Goal: Find specific page/section: Find specific page/section

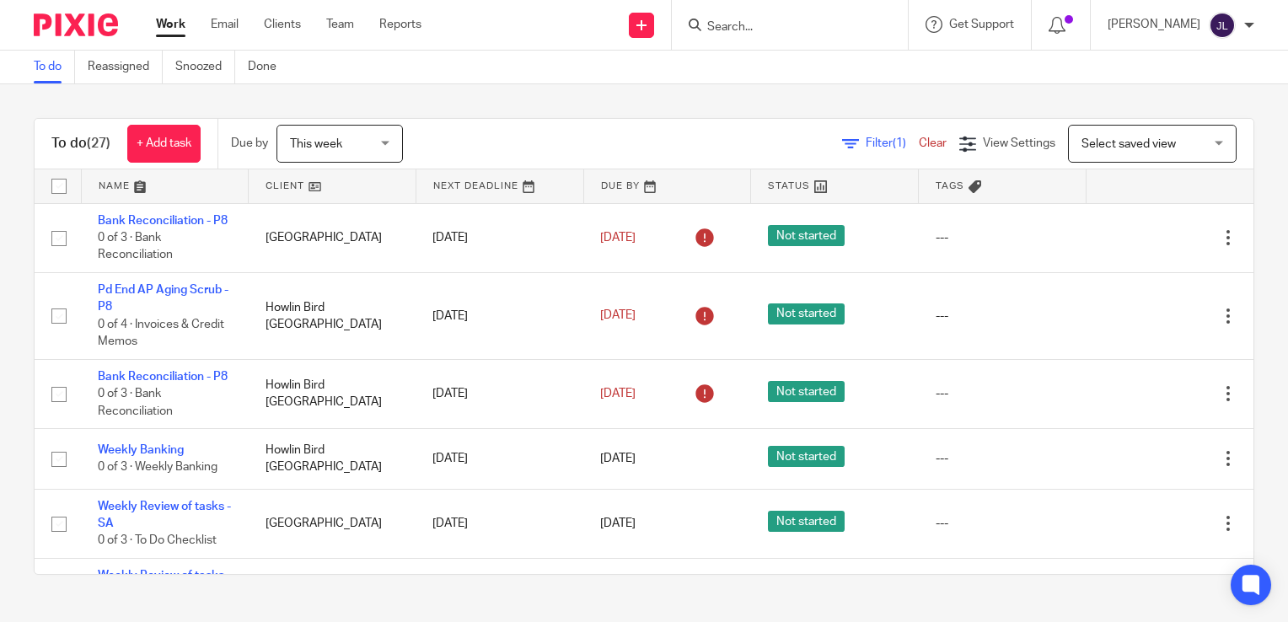
click at [810, 28] on input "Search" at bounding box center [782, 27] width 152 height 15
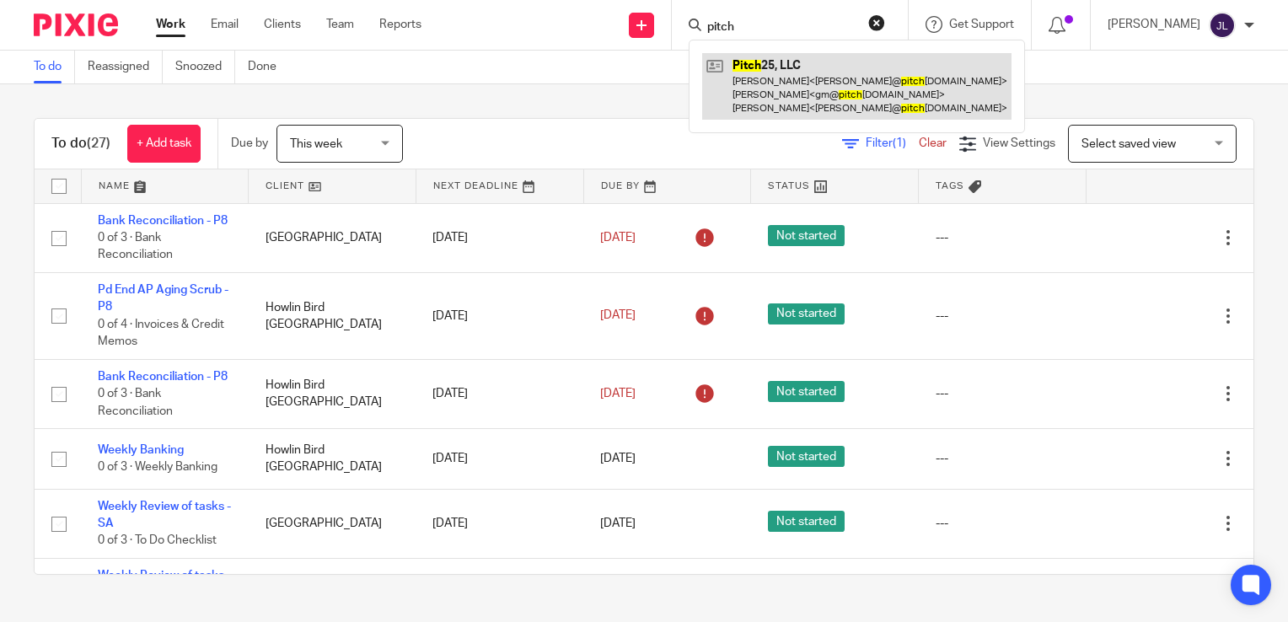
type input "pitch"
click at [842, 106] on link at bounding box center [856, 86] width 309 height 67
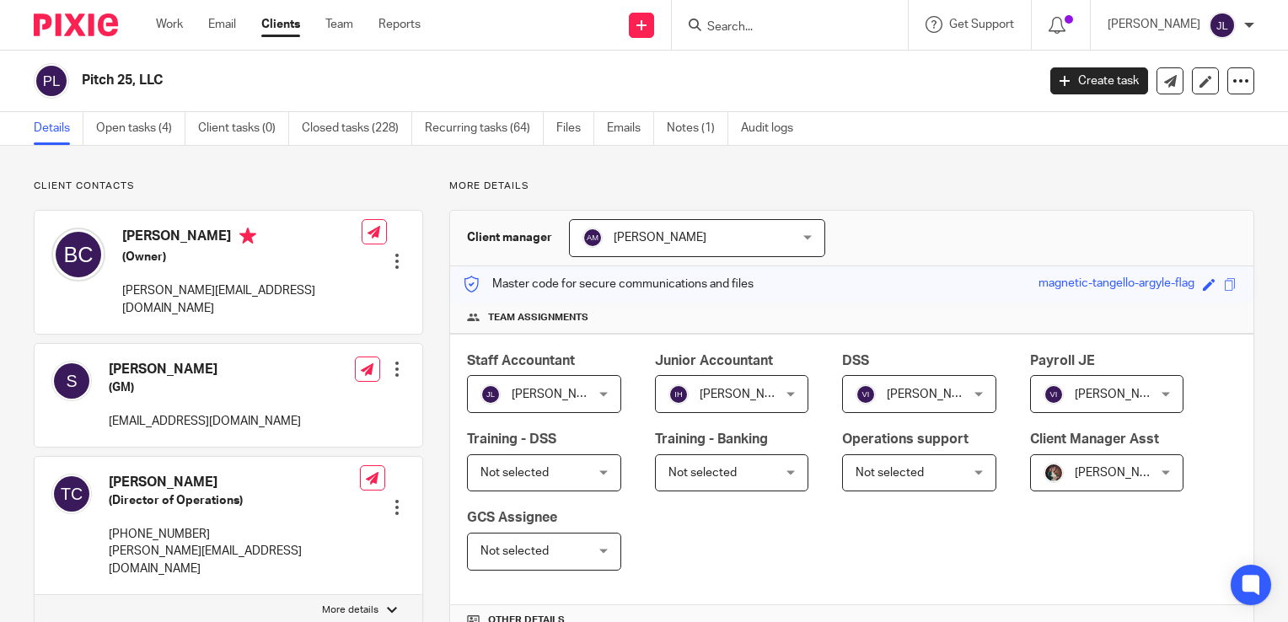
scroll to position [675, 0]
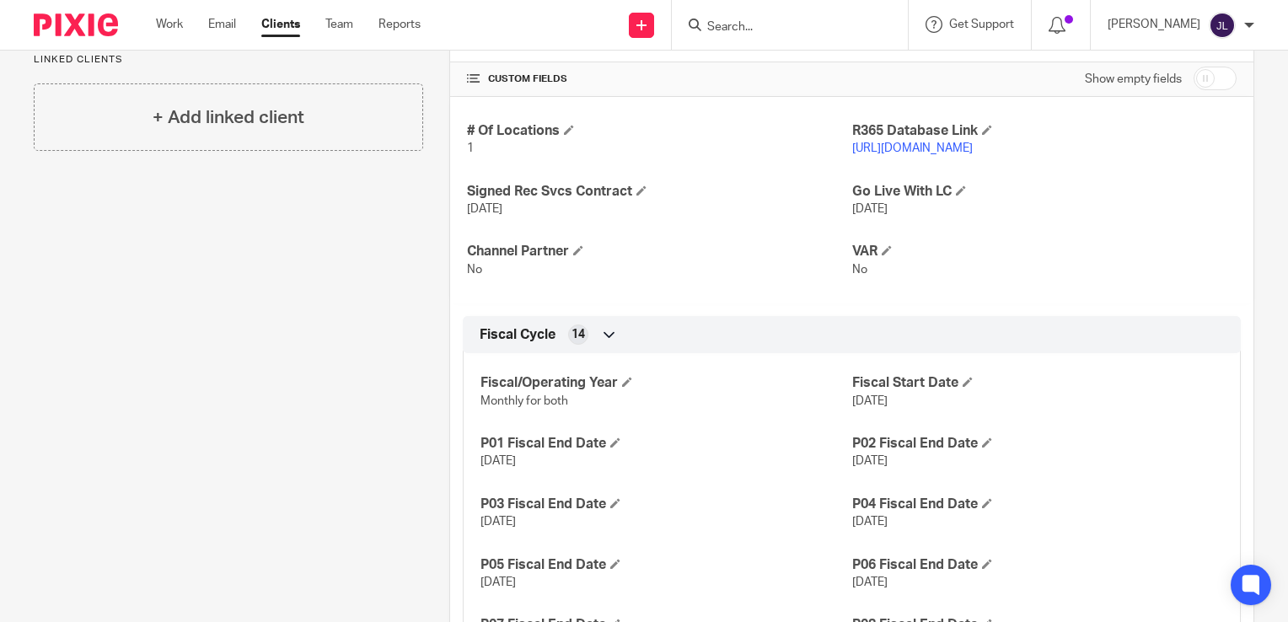
click at [933, 143] on link "https://pitch25.restaurant365.com" at bounding box center [913, 149] width 121 height 12
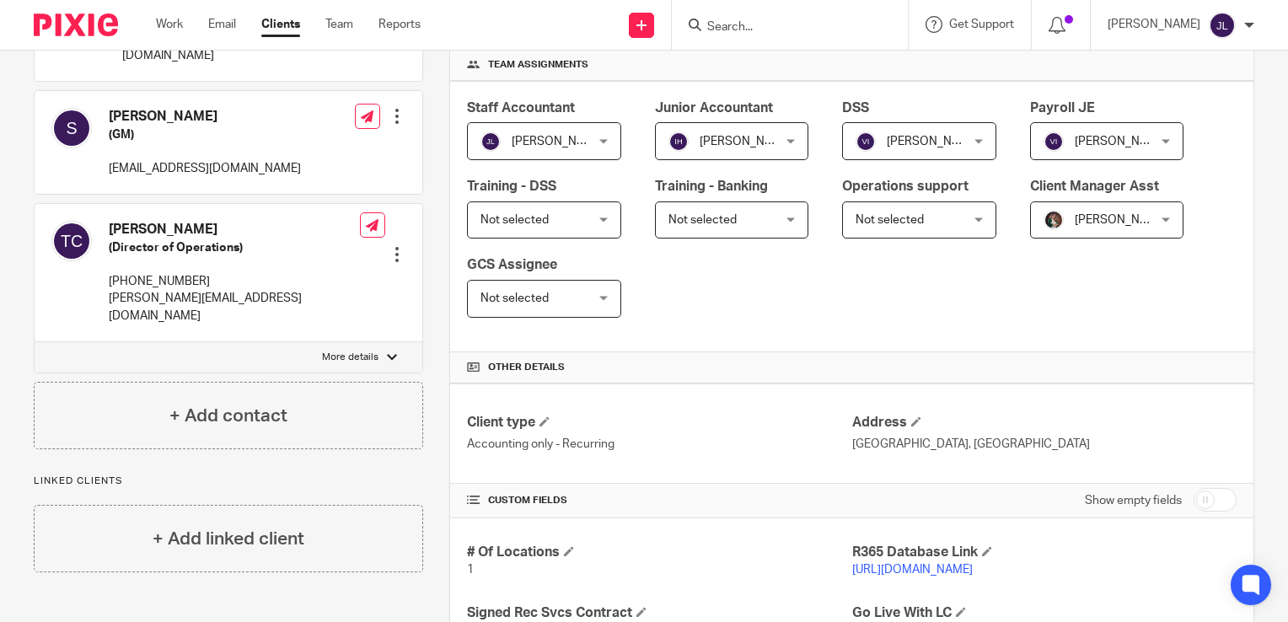
scroll to position [0, 0]
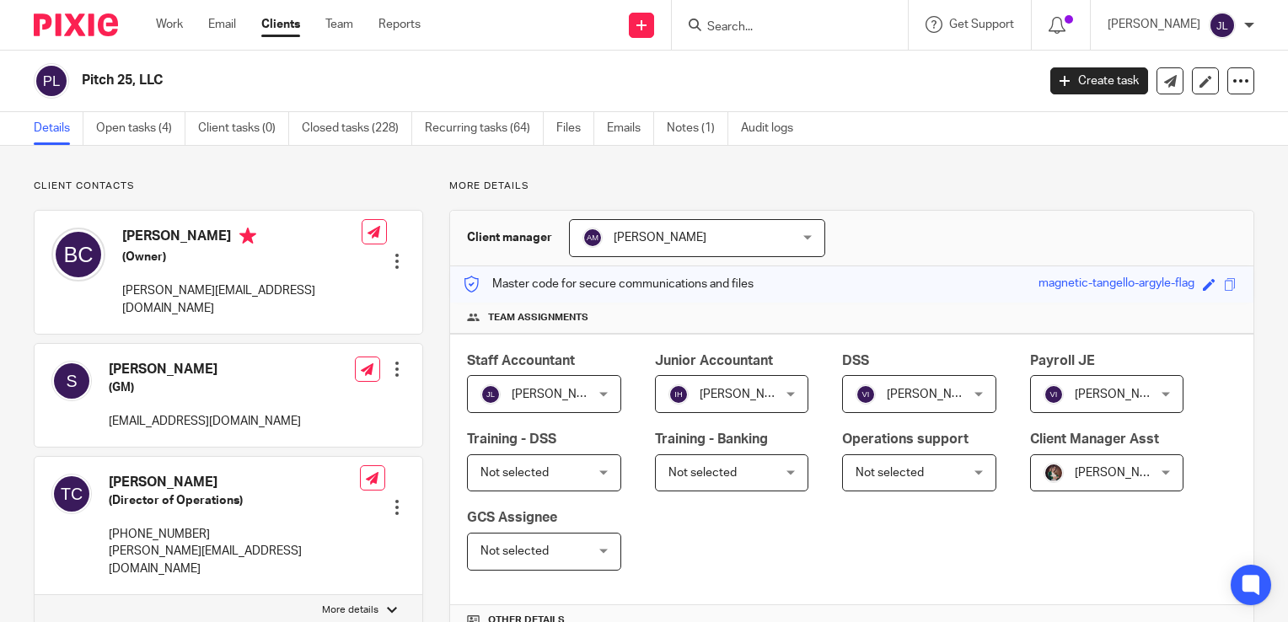
click at [772, 26] on input "Search" at bounding box center [782, 27] width 152 height 15
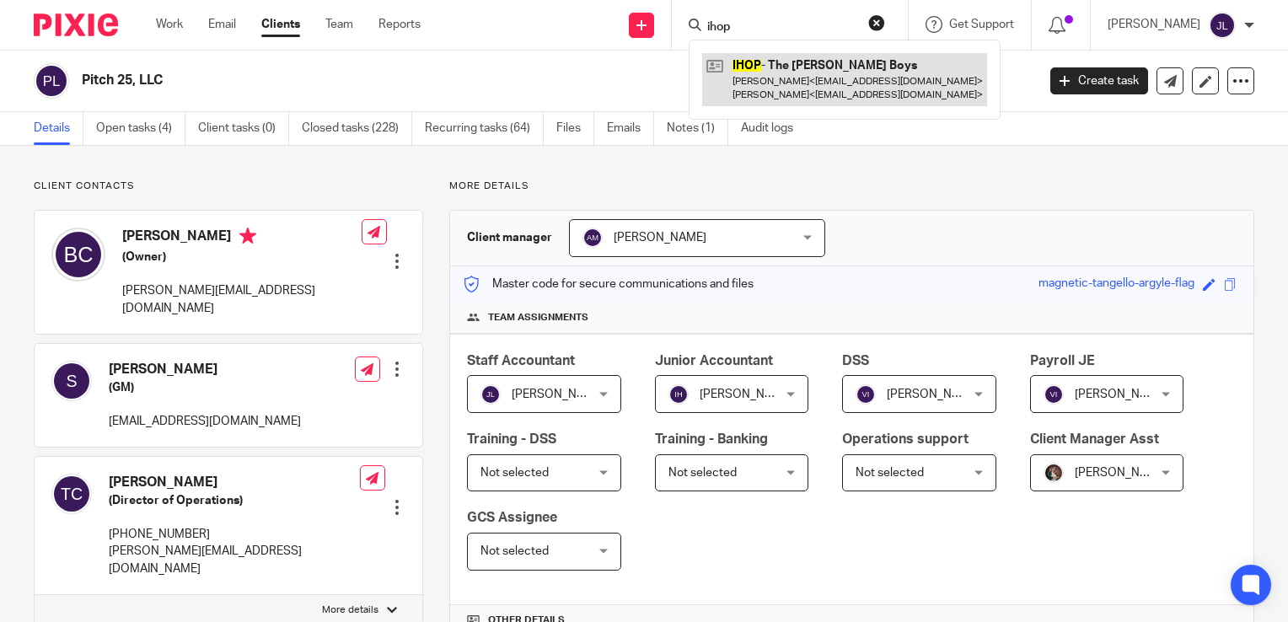
type input "ihop"
click at [895, 75] on link at bounding box center [844, 79] width 285 height 52
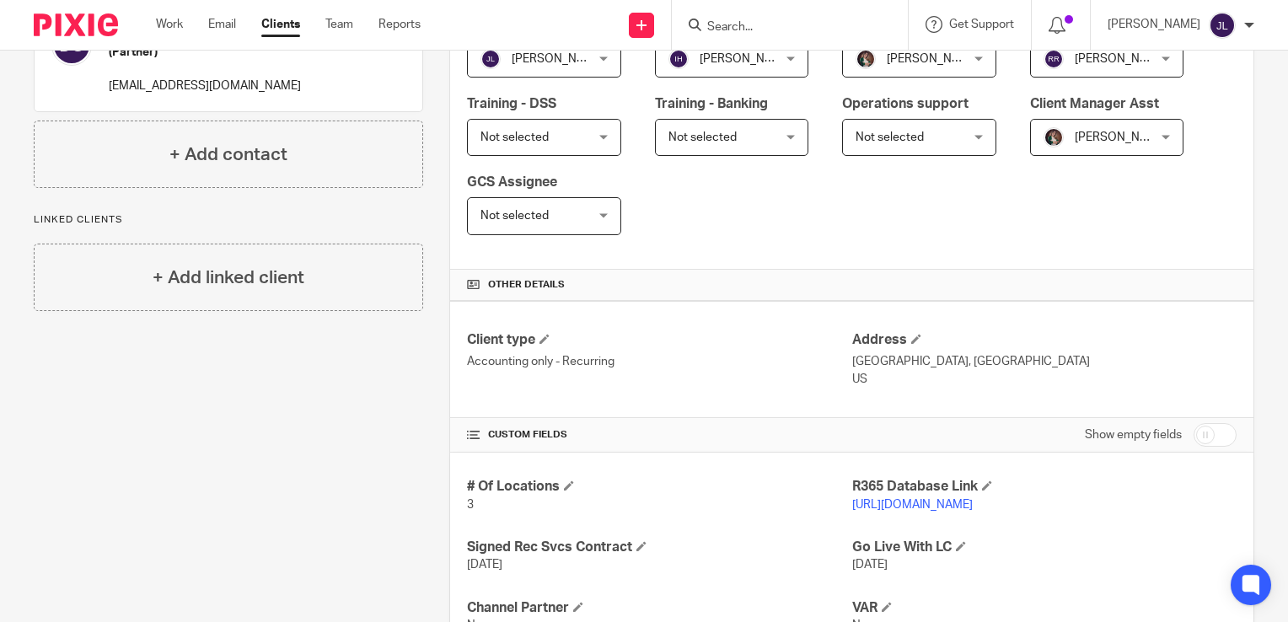
scroll to position [337, 0]
click at [973, 506] on link "[URL][DOMAIN_NAME]" at bounding box center [913, 504] width 121 height 12
